Goal: Task Accomplishment & Management: Use online tool/utility

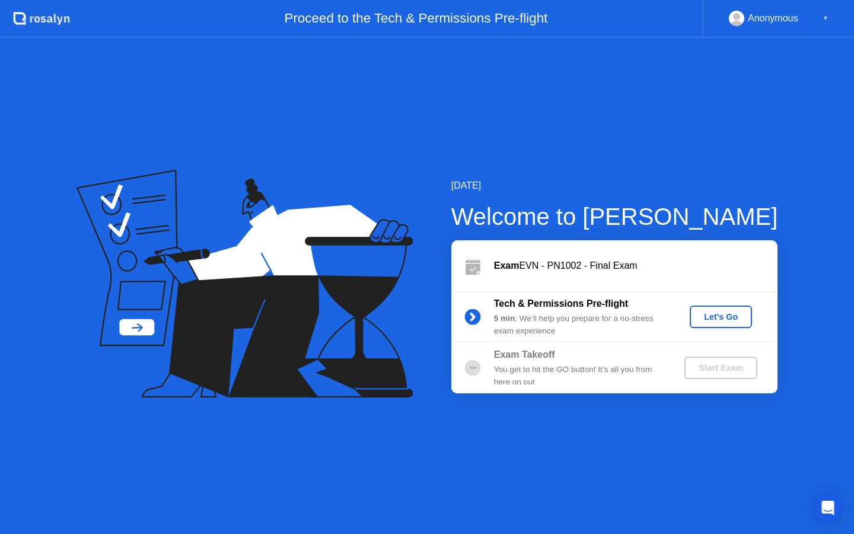
click at [711, 316] on div "Let's Go" at bounding box center [721, 316] width 53 height 9
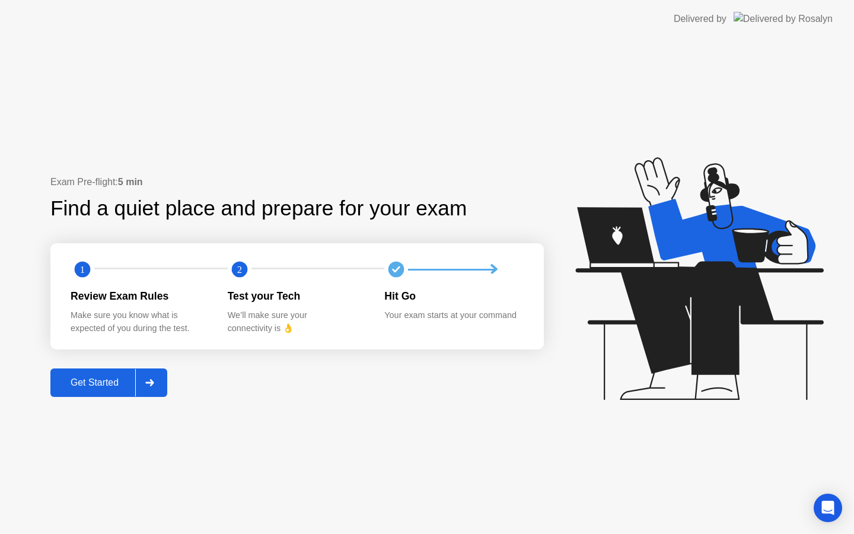
click at [88, 381] on div "Get Started" at bounding box center [94, 382] width 81 height 11
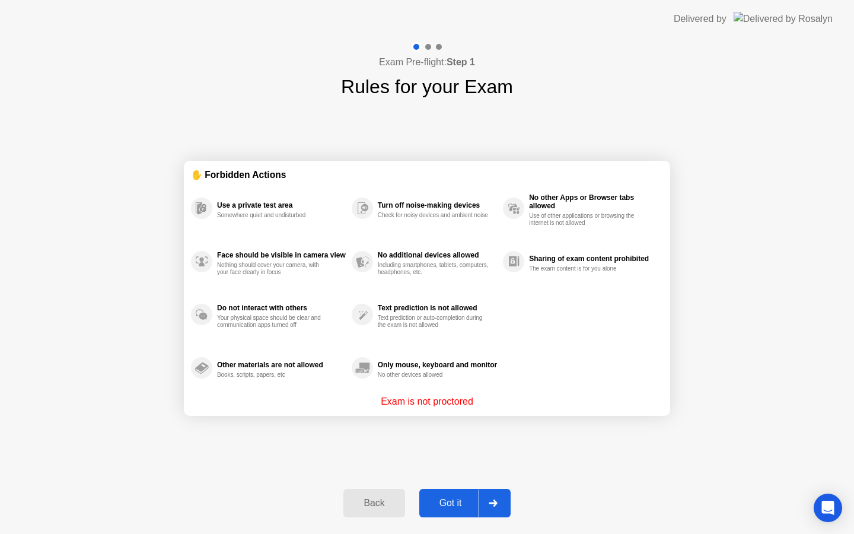
click at [456, 504] on div "Got it" at bounding box center [451, 503] width 56 height 11
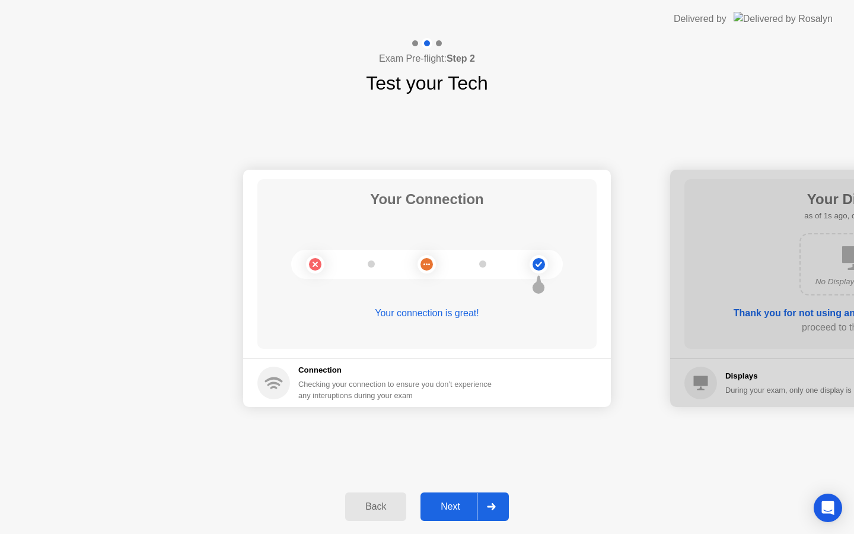
click at [458, 505] on div "Next" at bounding box center [450, 506] width 53 height 11
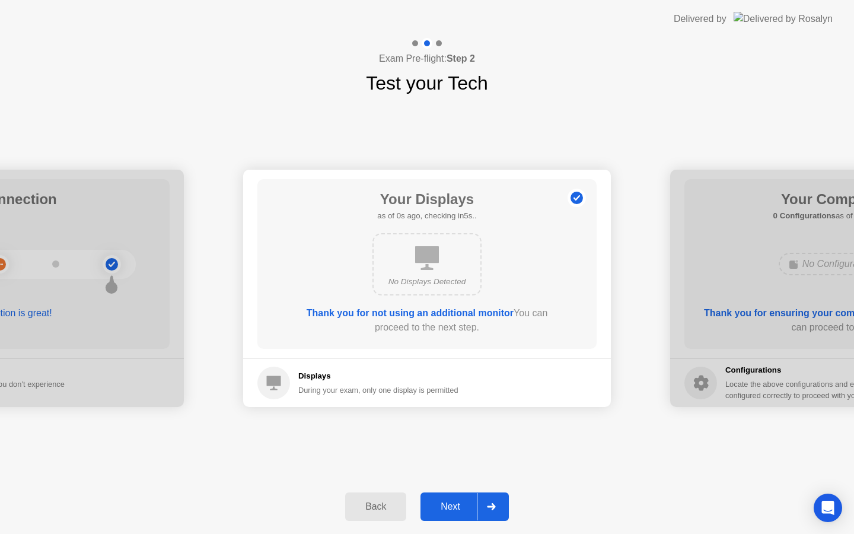
click at [458, 505] on div "Next" at bounding box center [450, 506] width 53 height 11
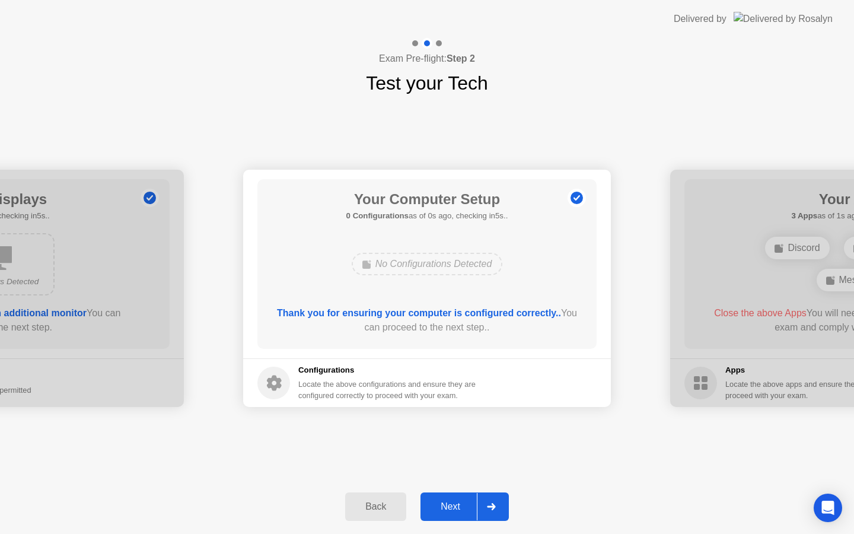
click at [458, 505] on div "Next" at bounding box center [450, 506] width 53 height 11
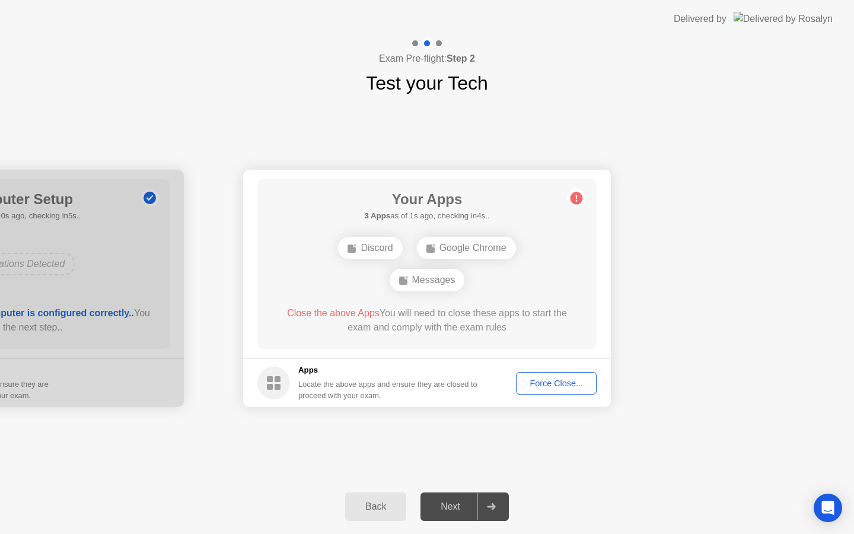
click at [555, 383] on div "Force Close..." at bounding box center [556, 382] width 72 height 9
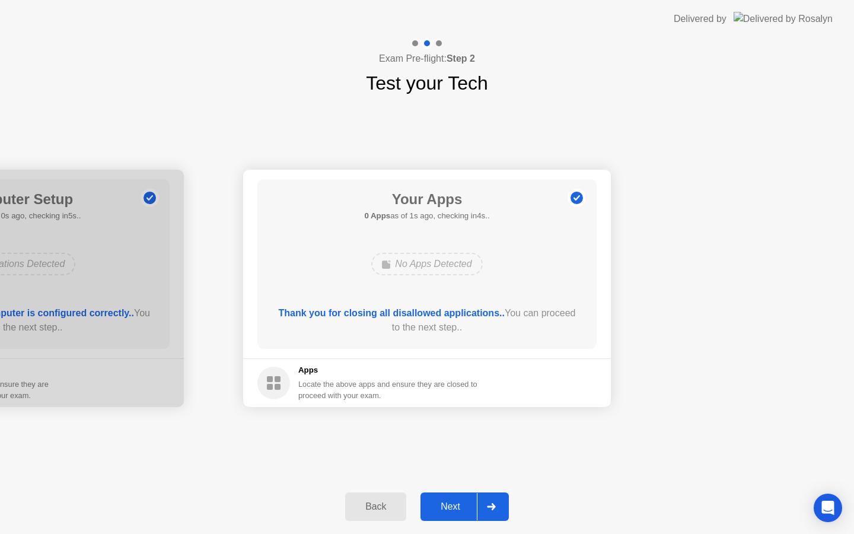
click at [454, 506] on div "Next" at bounding box center [450, 506] width 53 height 11
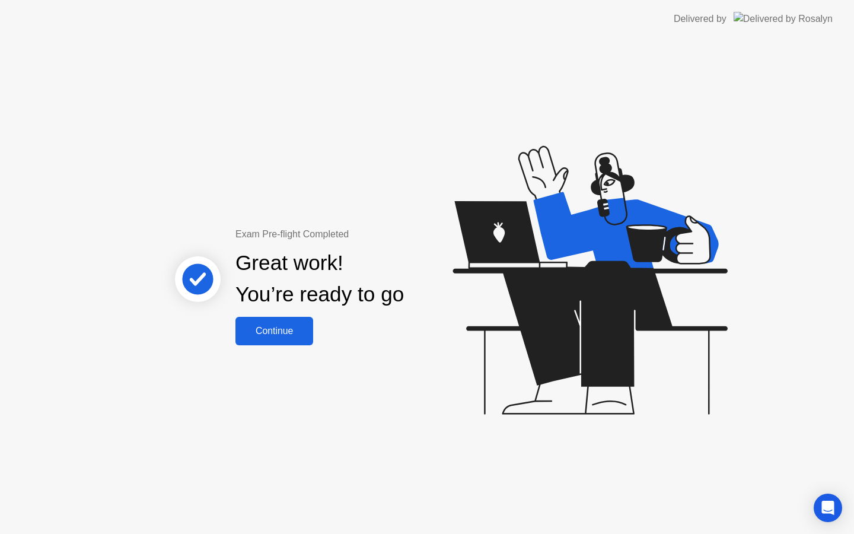
click at [285, 336] on div "Continue" at bounding box center [274, 331] width 71 height 11
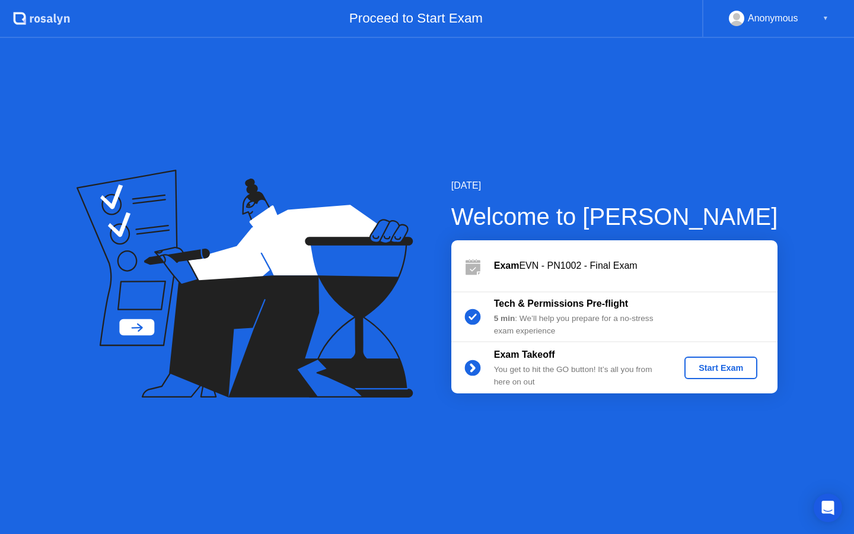
click at [736, 374] on button "Start Exam" at bounding box center [720, 367] width 73 height 23
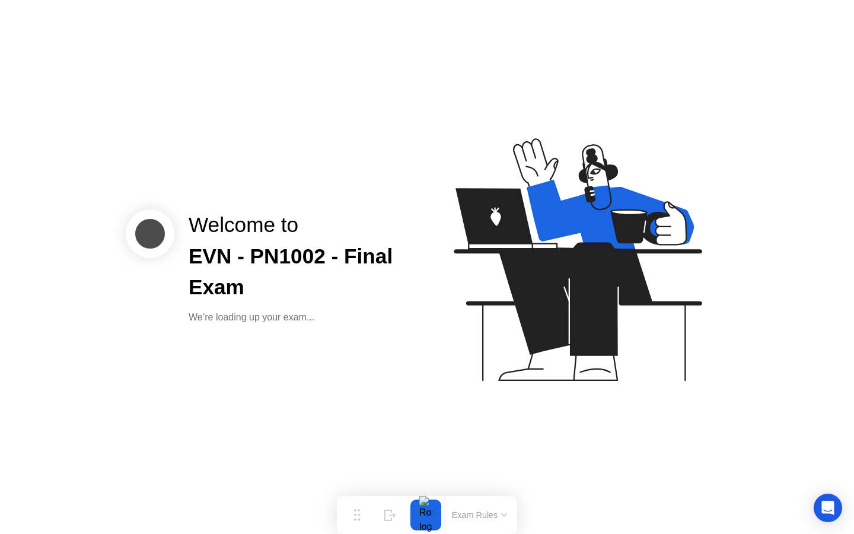
click at [514, 396] on icon at bounding box center [575, 265] width 306 height 304
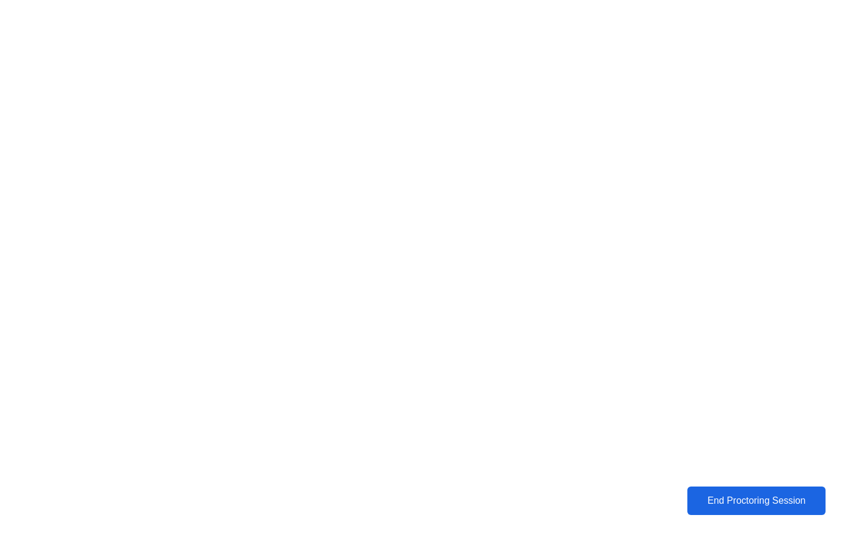
click at [761, 502] on div "End Proctoring Session" at bounding box center [756, 500] width 131 height 11
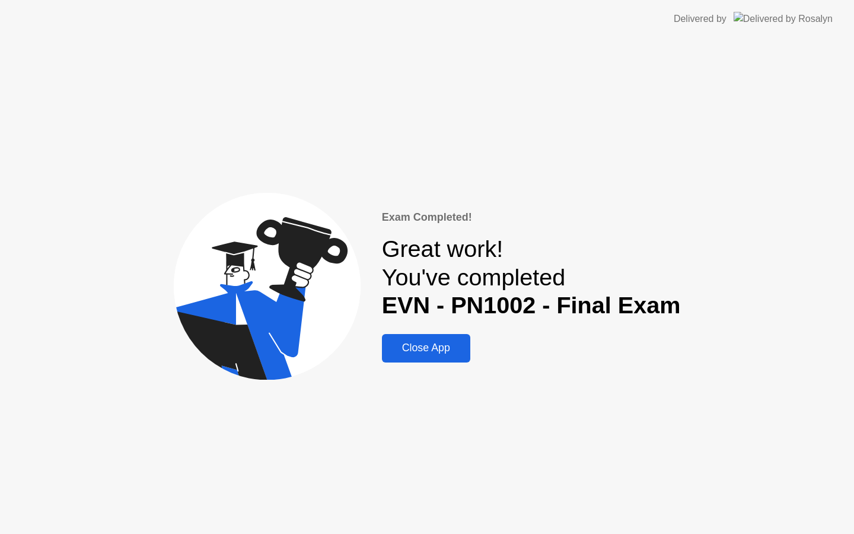
click at [430, 349] on div "Close App" at bounding box center [426, 348] width 81 height 12
